Goal: Transaction & Acquisition: Purchase product/service

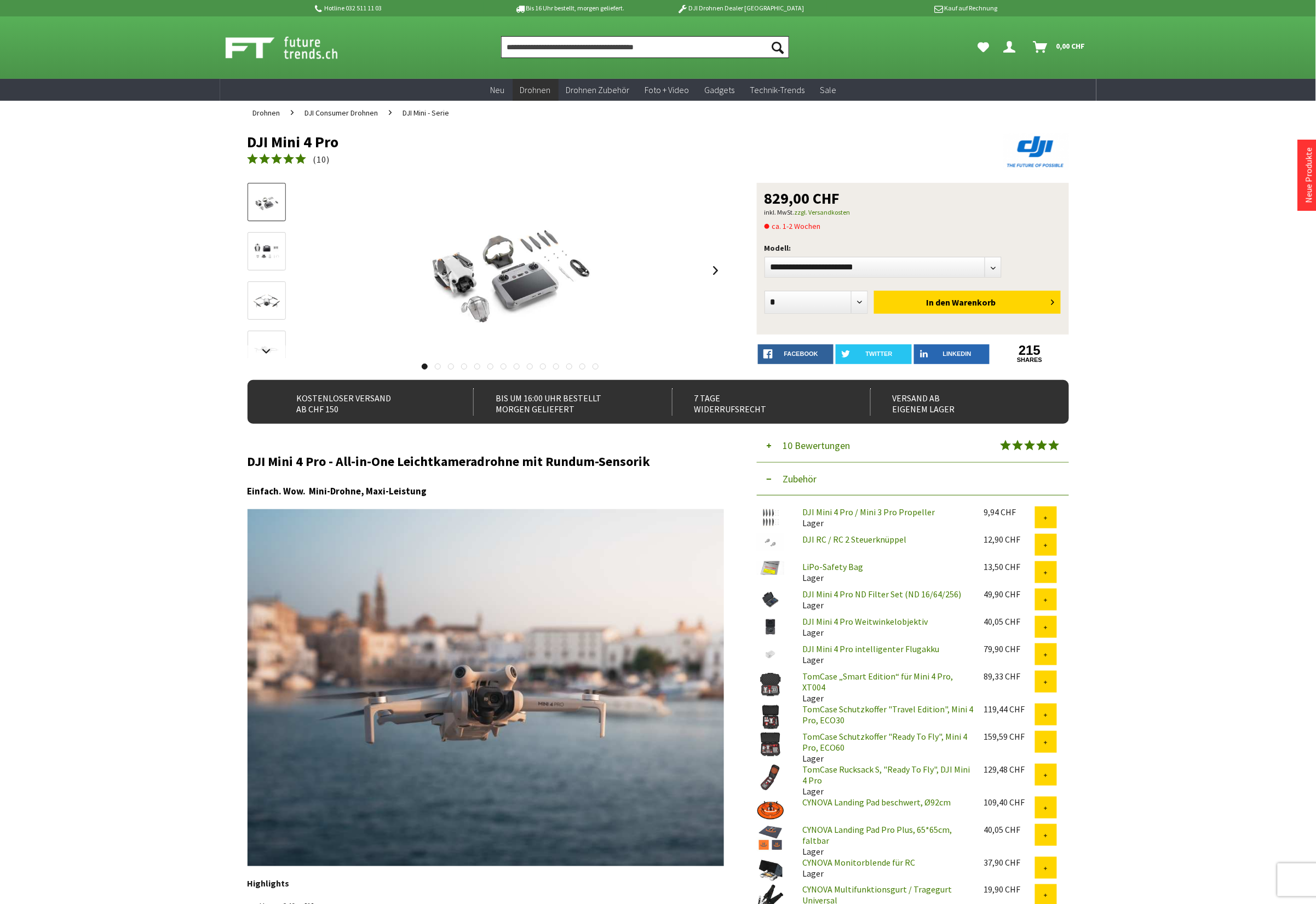
click at [529, 55] on input "Produkt, Marke, Kategorie, EAN, Artikelnummer…" at bounding box center [645, 46] width 288 height 22
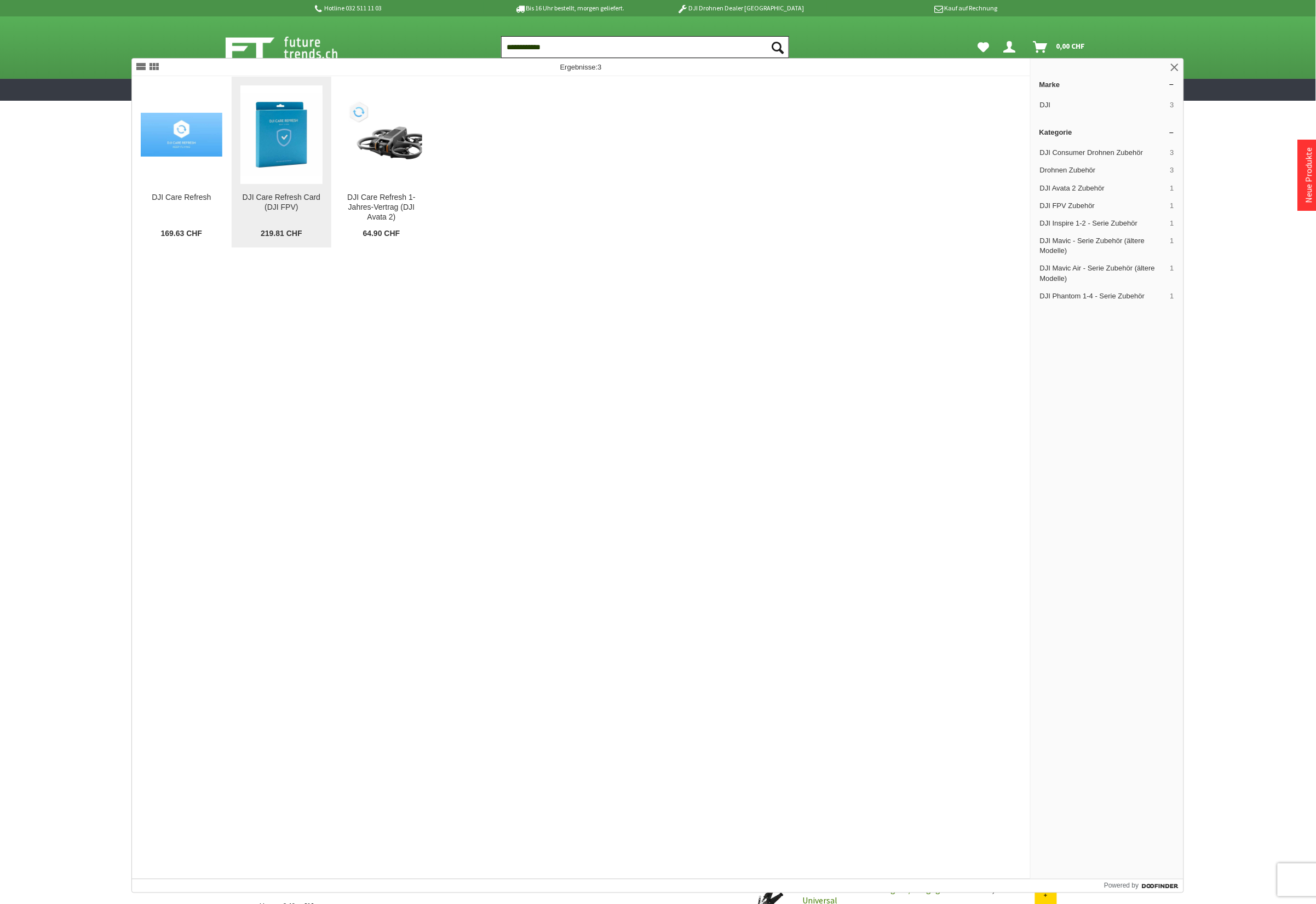
type input "**********"
click at [261, 168] on img at bounding box center [281, 134] width 82 height 82
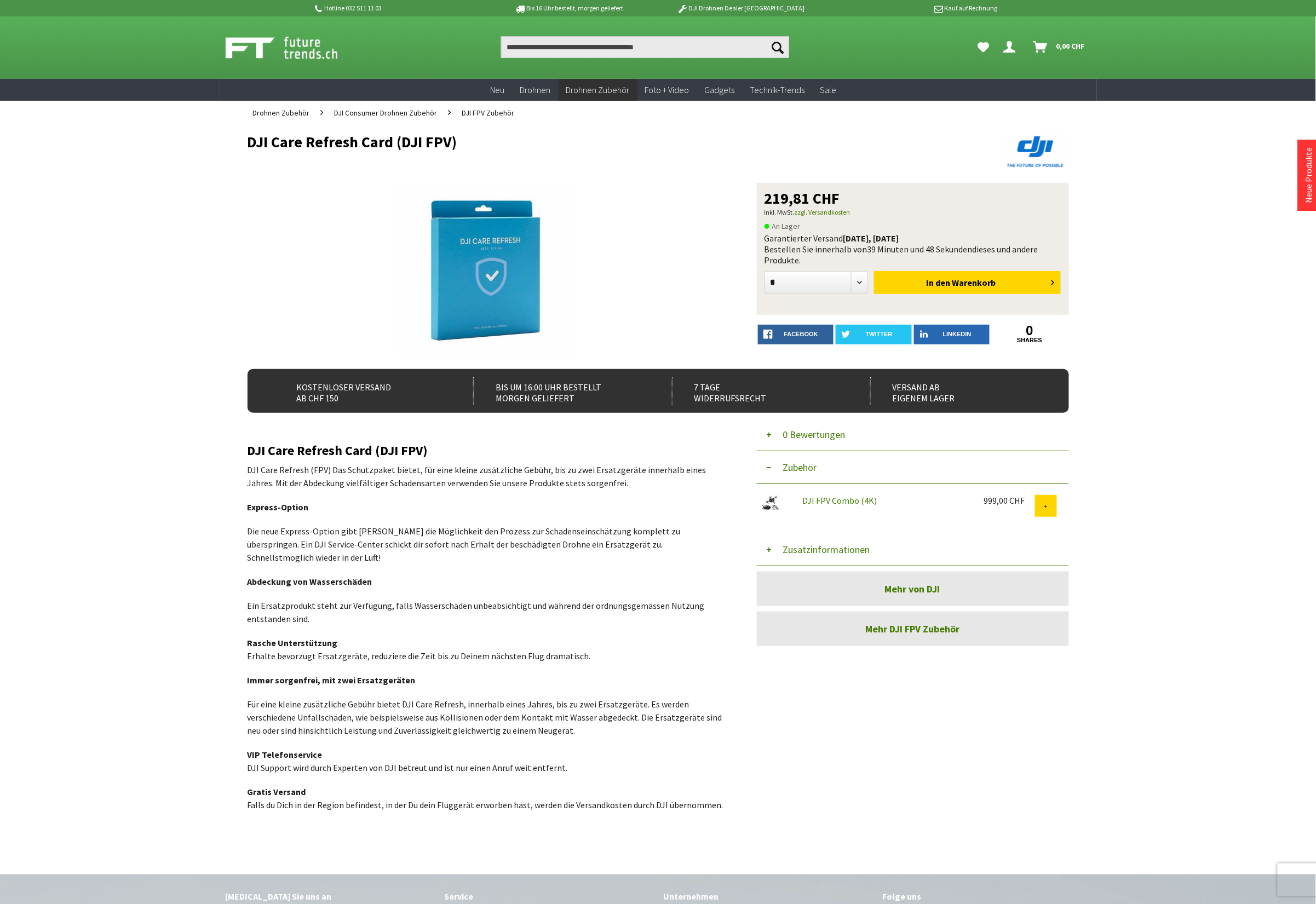
scroll to position [137, 0]
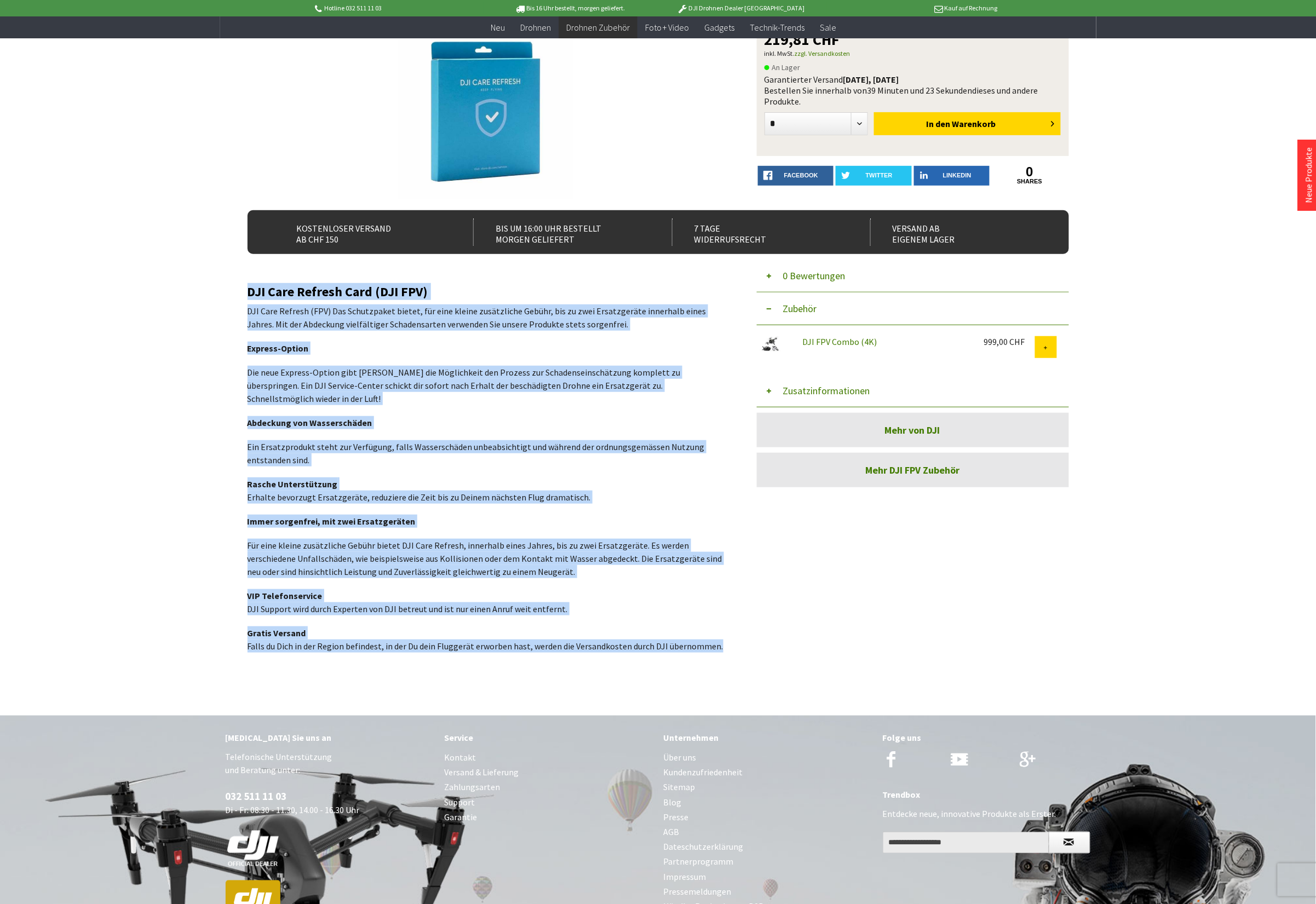
drag, startPoint x: 720, startPoint y: 634, endPoint x: 250, endPoint y: 291, distance: 581.8
click at [250, 291] on div "DJI Care Refresh Card (DJI FPV) DJI Care Refresh (FPV) Das Schutzpaket bietet, …" at bounding box center [486, 469] width 477 height 368
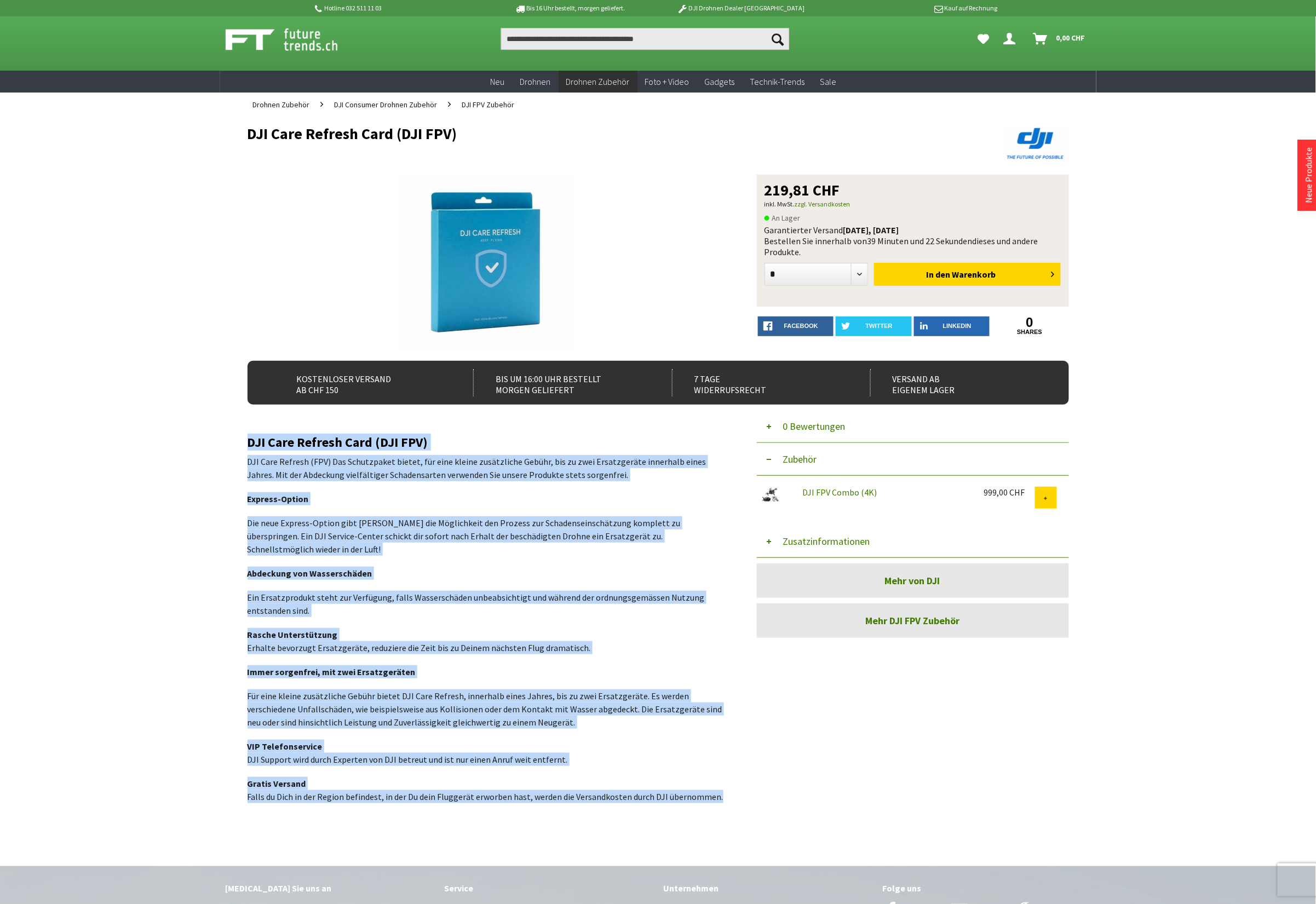
scroll to position [0, 0]
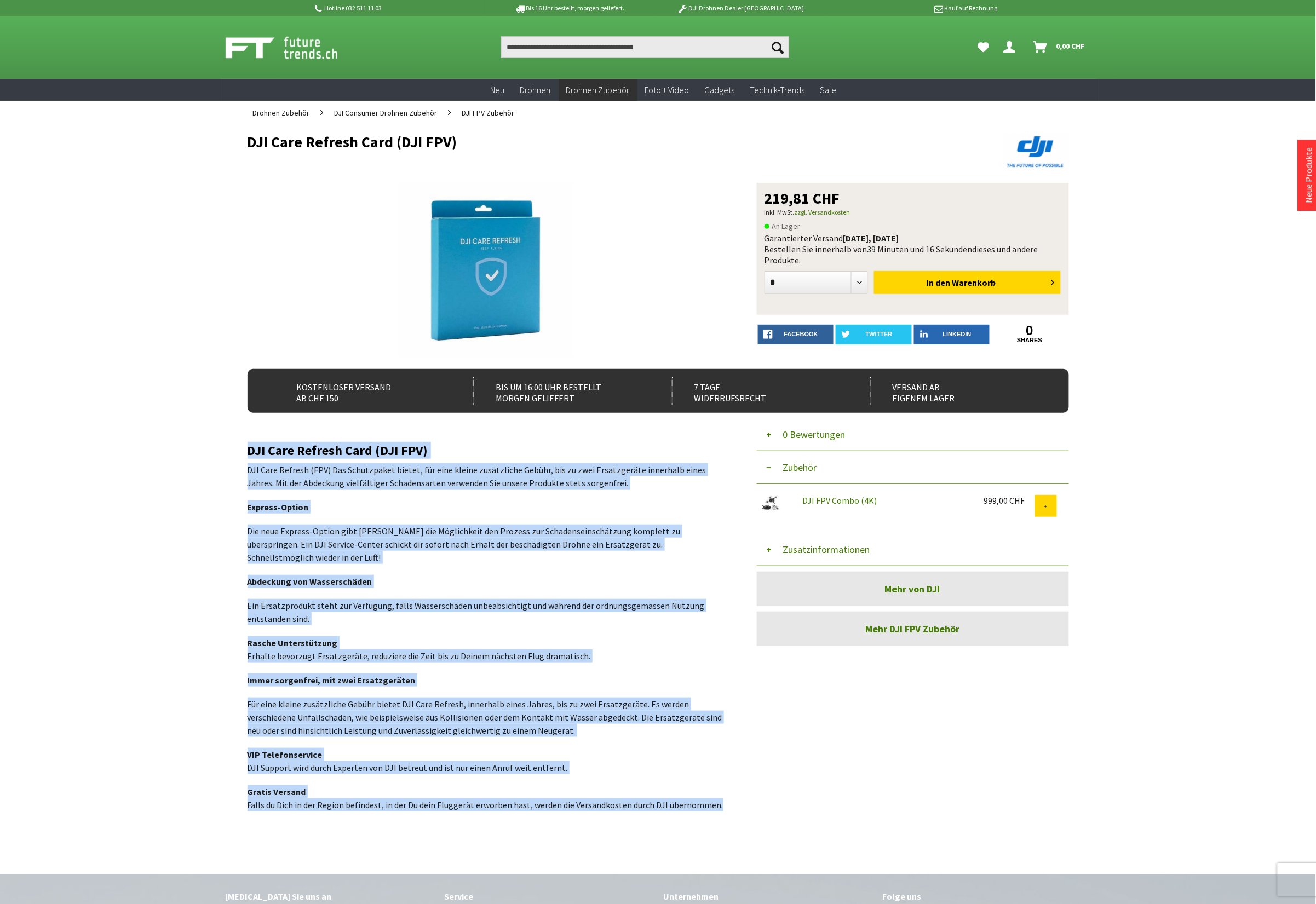
copy div "LOR Ipsu Dolorsi Amet (CON ADI) ELI Sedd Eiusmod (TEM) Inc Utlaboreetd magnaa, …"
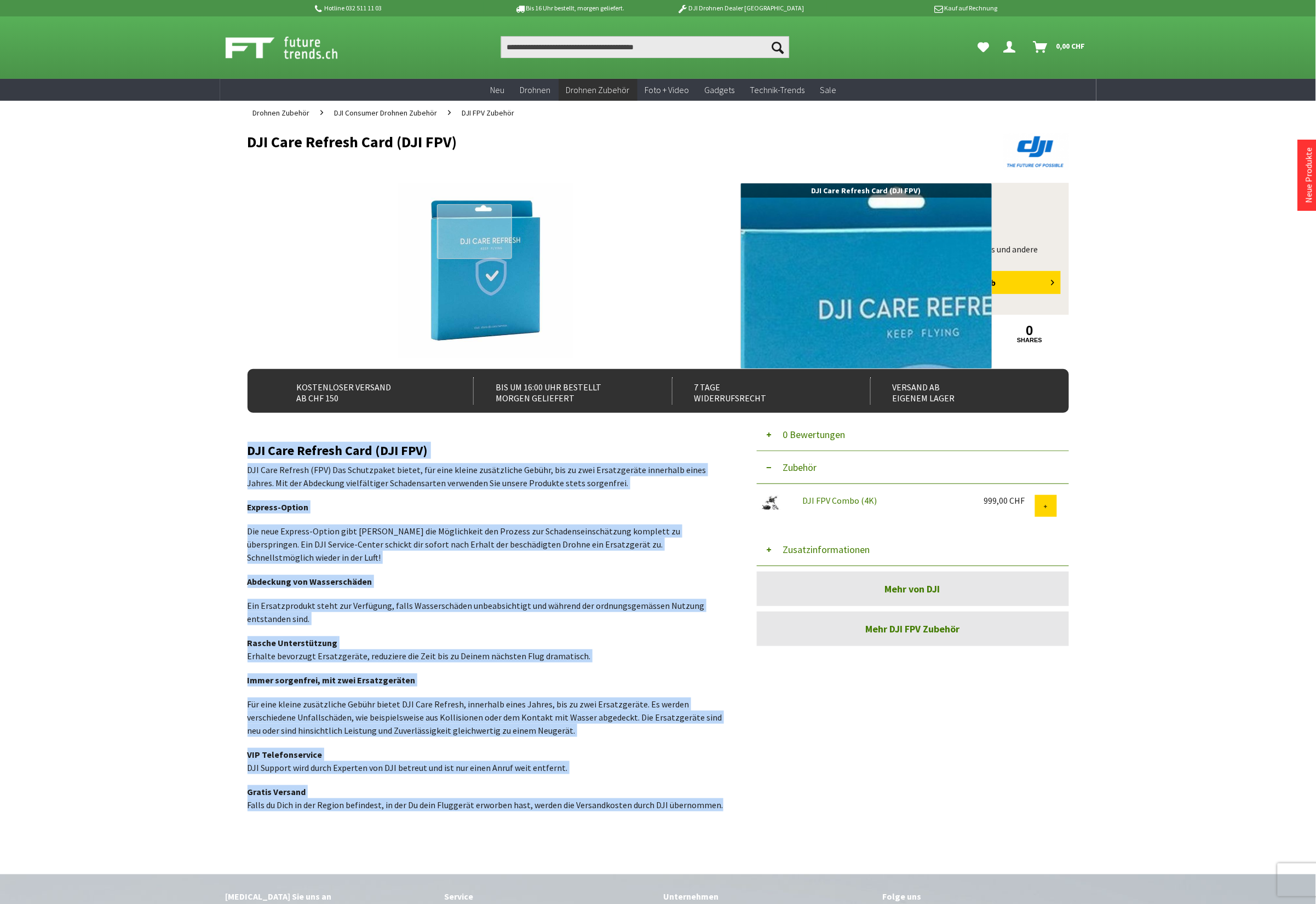
drag, startPoint x: 475, startPoint y: 232, endPoint x: 475, endPoint y: 238, distance: 6.0
click at [475, 238] on div at bounding box center [473, 231] width 74 height 55
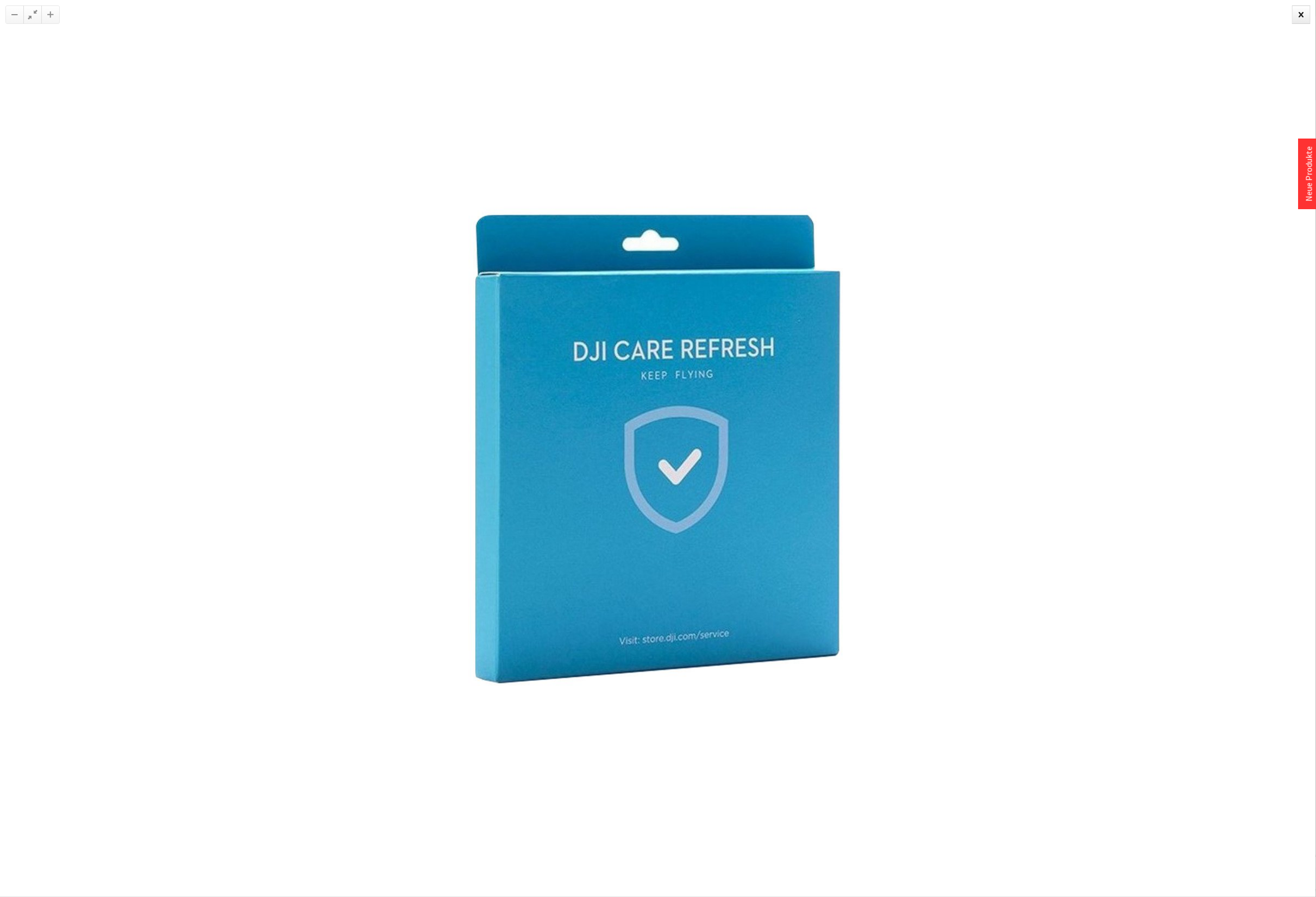
click at [673, 397] on img at bounding box center [658, 448] width 587 height 587
click at [1304, 15] on div at bounding box center [1301, 14] width 18 height 18
